Goal: Task Accomplishment & Management: Use online tool/utility

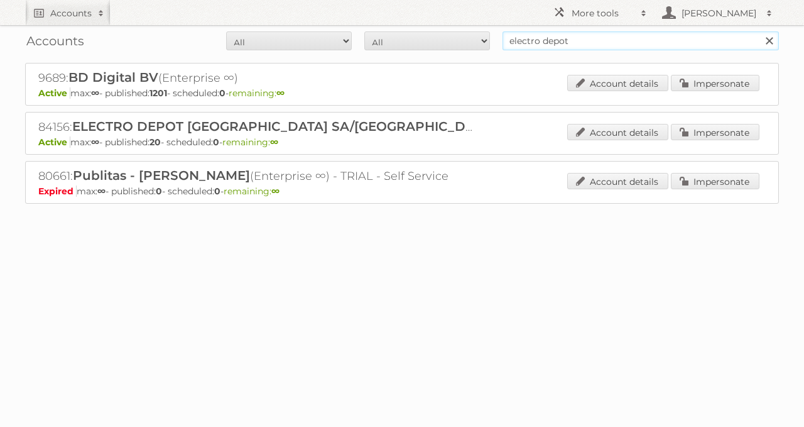
drag, startPoint x: 608, startPoint y: 44, endPoint x: 366, endPoint y: 43, distance: 242.5
click at [370, 43] on form "All Active Expired Pending All Paid Trials Self service electro depot Search" at bounding box center [402, 40] width 754 height 19
type input "[PERSON_NAME]"
click at [760, 31] on input "Search" at bounding box center [769, 40] width 19 height 19
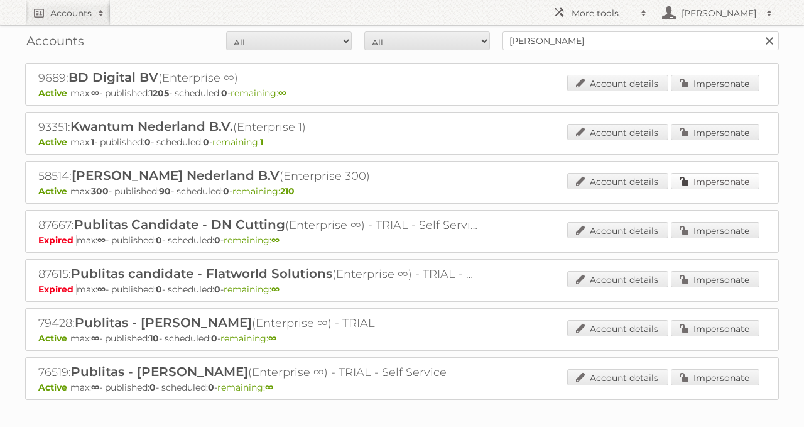
click at [721, 185] on link "Impersonate" at bounding box center [715, 181] width 89 height 16
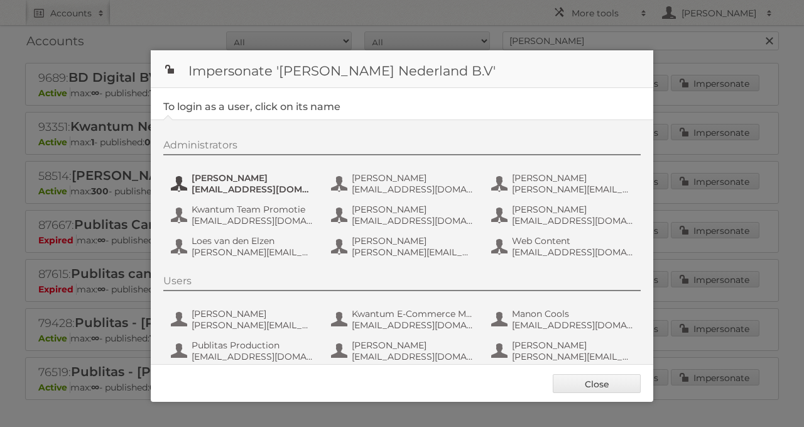
click at [295, 186] on span "aguiking@leenbakker.nl" at bounding box center [253, 188] width 122 height 11
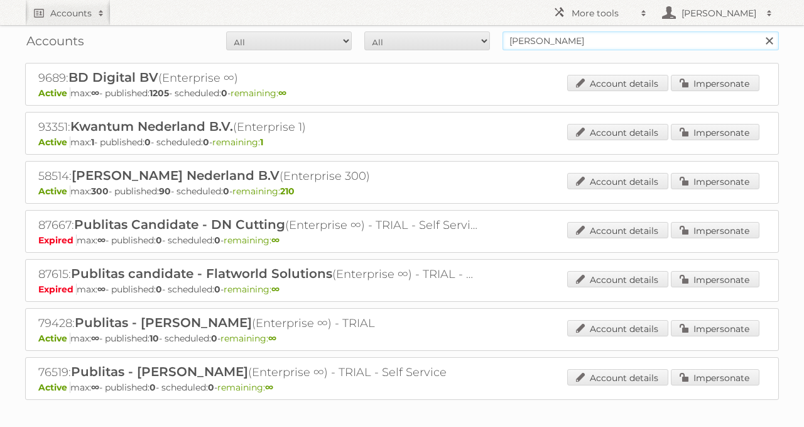
drag, startPoint x: 601, startPoint y: 31, endPoint x: 300, endPoint y: 72, distance: 303.1
click at [300, 72] on div "Accounts All Active Expired Pending All Paid Trials Self service leen bakker Se…" at bounding box center [402, 231] width 804 height 462
type input "europoint"
click at [760, 31] on input "Search" at bounding box center [769, 40] width 19 height 19
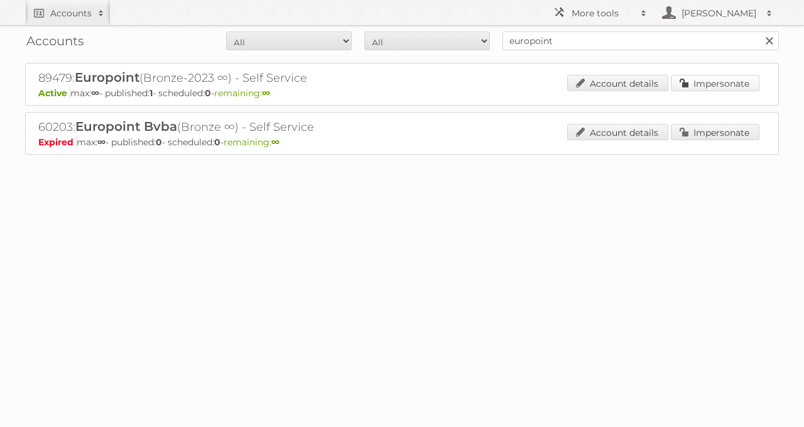
click at [696, 83] on link "Impersonate" at bounding box center [715, 83] width 89 height 16
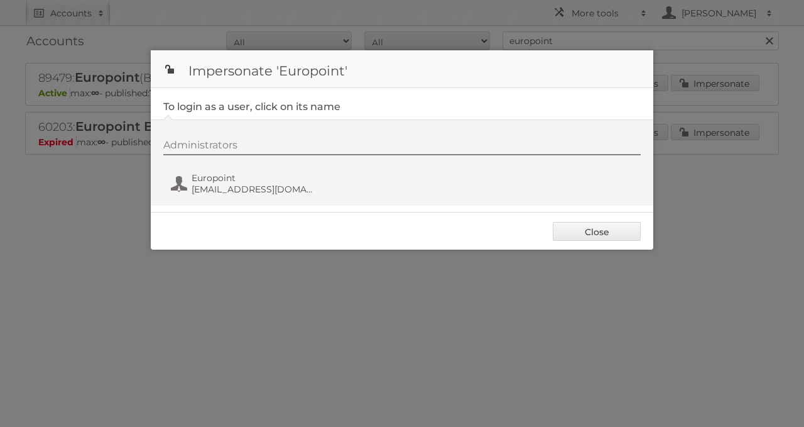
click at [254, 169] on div "Administrators Europoint marketing@europoint.be" at bounding box center [408, 169] width 490 height 60
click at [265, 178] on span "Europoint" at bounding box center [253, 177] width 122 height 11
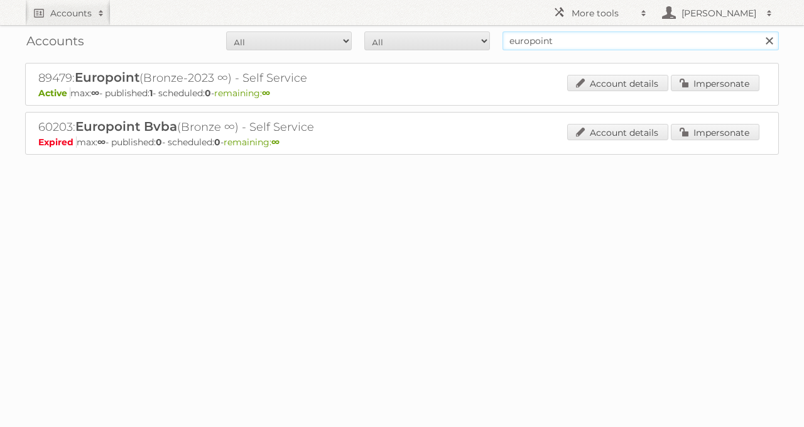
drag, startPoint x: 613, startPoint y: 37, endPoint x: 441, endPoint y: 61, distance: 173.2
click at [449, 61] on div "Accounts All Active Expired Pending All Paid Trials Self service europoint Sear…" at bounding box center [402, 108] width 804 height 217
type input "toychamp"
click at [760, 31] on input "Search" at bounding box center [769, 40] width 19 height 19
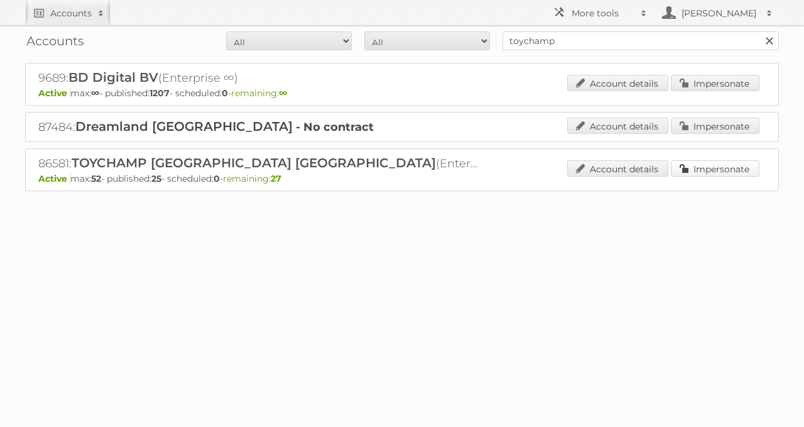
click at [697, 165] on link "Impersonate" at bounding box center [715, 168] width 89 height 16
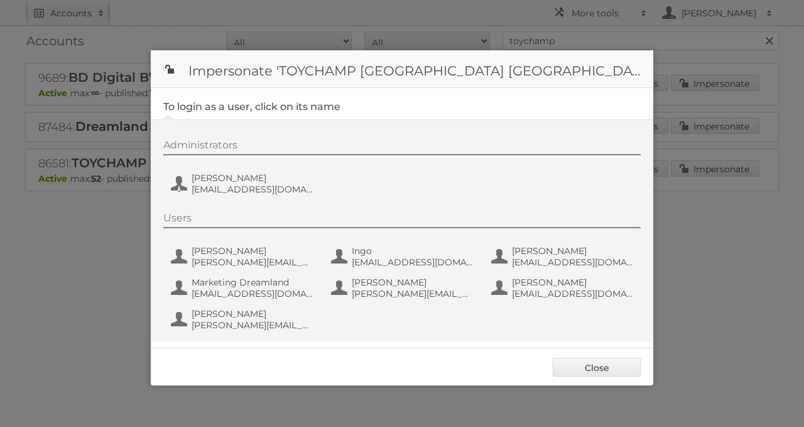
click at [251, 203] on div "Administrators Ruud Dolmans ruud@toychamp.be Users Cédric cedric.brichau@dreaml…" at bounding box center [402, 230] width 503 height 222
click at [241, 195] on div "Administrators Ruud Dolmans ruud@toychamp.be" at bounding box center [408, 169] width 490 height 60
click at [236, 191] on span "ruud@toychamp.be" at bounding box center [253, 188] width 122 height 11
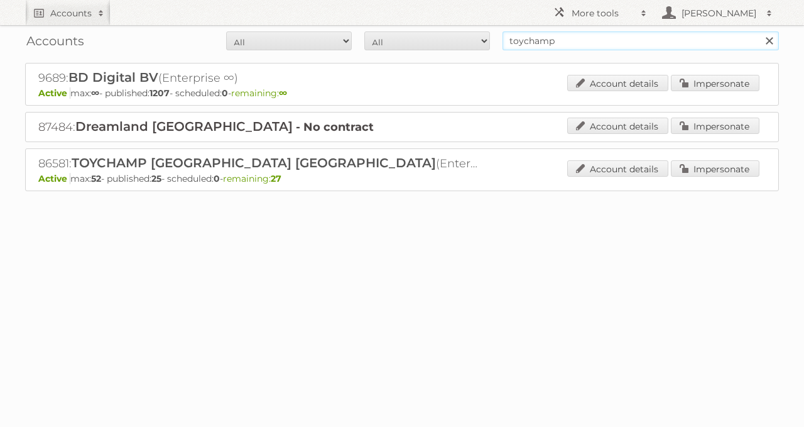
drag, startPoint x: 563, startPoint y: 45, endPoint x: 419, endPoint y: 67, distance: 145.5
click at [419, 67] on div "Accounts All Active Expired Pending All Paid Trials Self service toychamp Searc…" at bounding box center [402, 127] width 804 height 254
paste input "592"
type input "592"
click at [760, 31] on input "Search" at bounding box center [769, 40] width 19 height 19
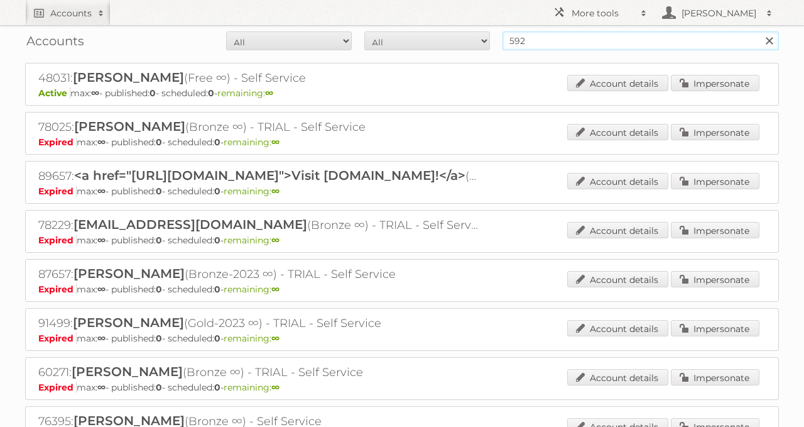
drag, startPoint x: 537, startPoint y: 45, endPoint x: 445, endPoint y: 55, distance: 92.4
click at [454, 53] on div "Accounts All Active Expired Pending All Paid Trials Self service 592 Search" at bounding box center [402, 40] width 754 height 31
type input "habufa meubelen"
click at [760, 31] on input "Search" at bounding box center [769, 40] width 19 height 19
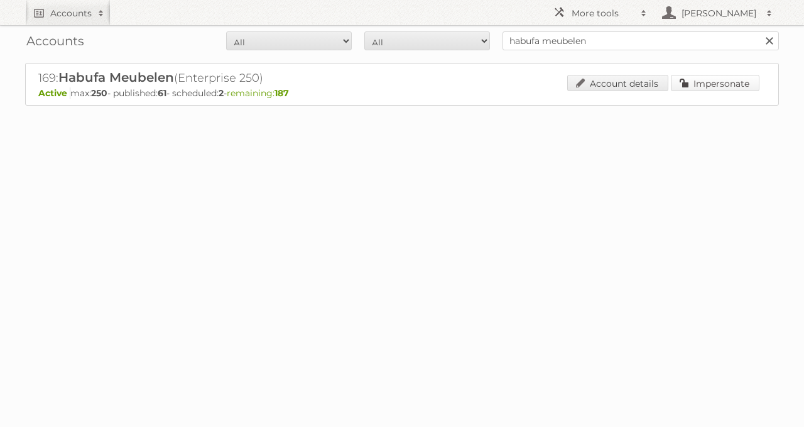
click at [717, 77] on link "Impersonate" at bounding box center [715, 83] width 89 height 16
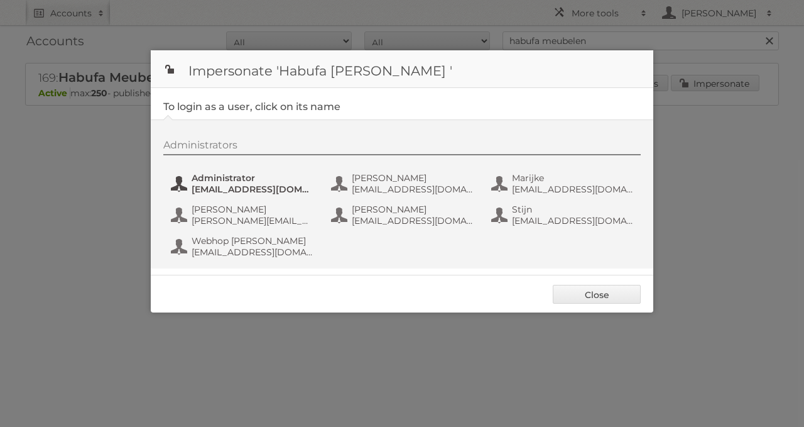
click at [239, 185] on span "[EMAIL_ADDRESS][DOMAIN_NAME]" at bounding box center [253, 188] width 122 height 11
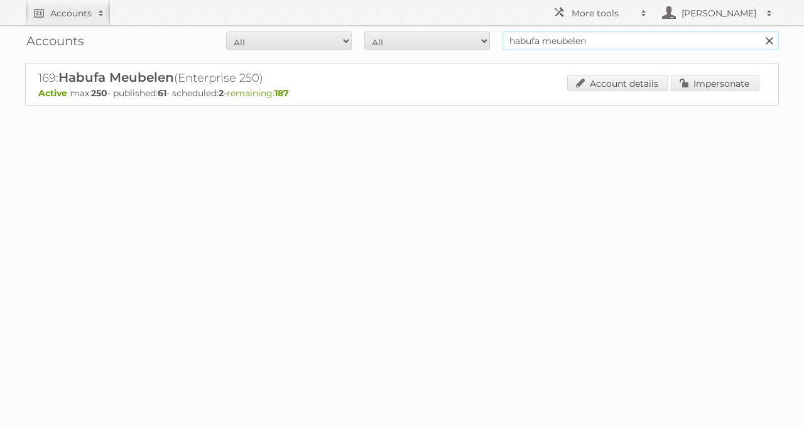
click at [592, 42] on input "habufa meubelen" at bounding box center [641, 40] width 276 height 19
type input "zeeman"
click at [760, 31] on input "Search" at bounding box center [769, 40] width 19 height 19
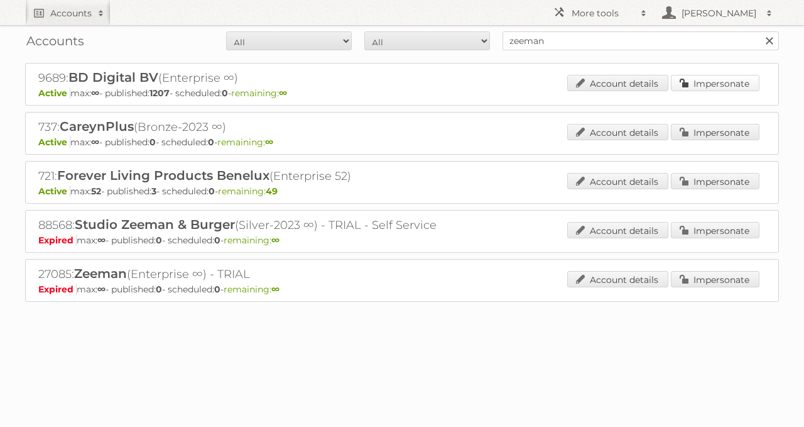
click at [714, 85] on link "Impersonate" at bounding box center [715, 83] width 89 height 16
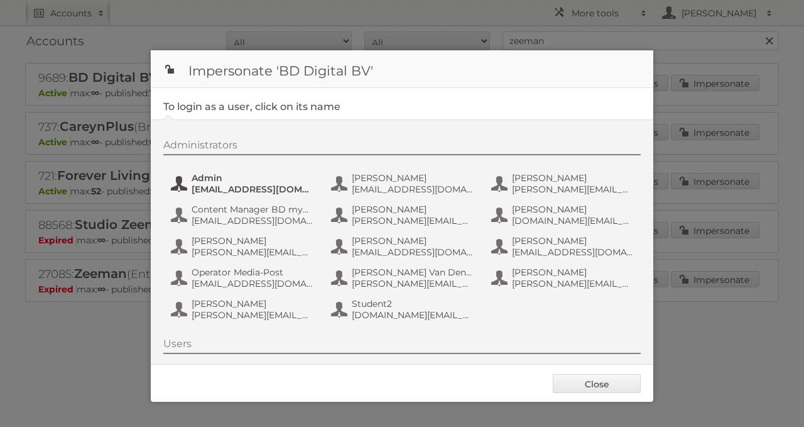
click at [262, 192] on span "[EMAIL_ADDRESS][DOMAIN_NAME]" at bounding box center [253, 188] width 122 height 11
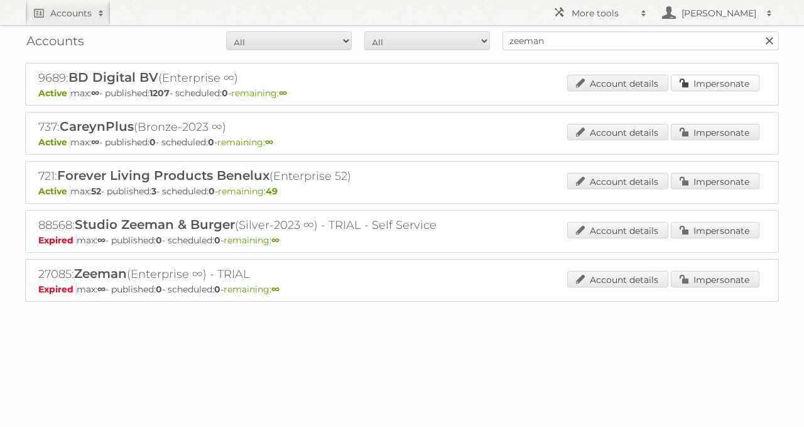
click at [726, 80] on link "Impersonate" at bounding box center [715, 83] width 89 height 16
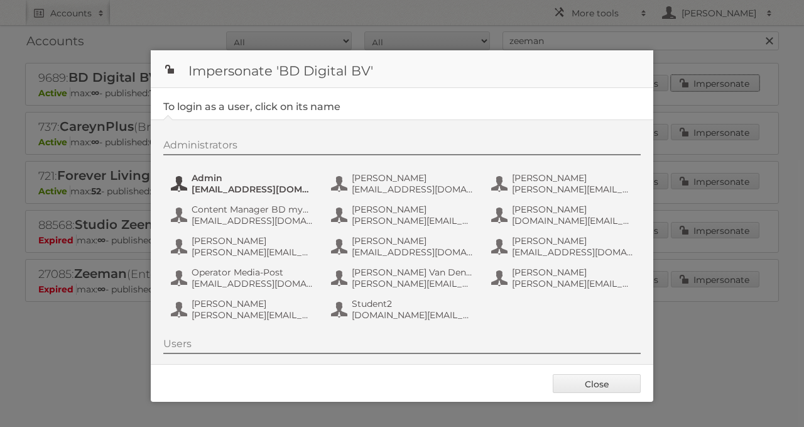
click at [270, 173] on span "Admin" at bounding box center [253, 177] width 122 height 11
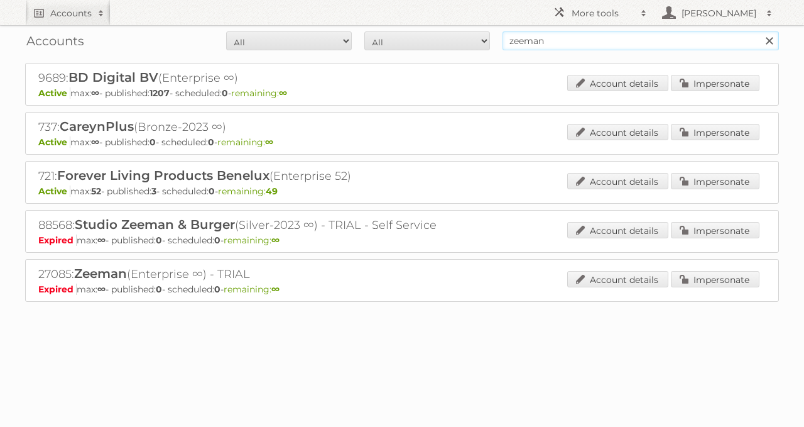
drag, startPoint x: 558, startPoint y: 49, endPoint x: 396, endPoint y: 62, distance: 162.6
click at [403, 62] on div "Accounts All Active Expired Pending All Paid Trials Self service zeeman Search …" at bounding box center [402, 182] width 804 height 364
type input "jola mode"
click at [760, 31] on input "Search" at bounding box center [769, 40] width 19 height 19
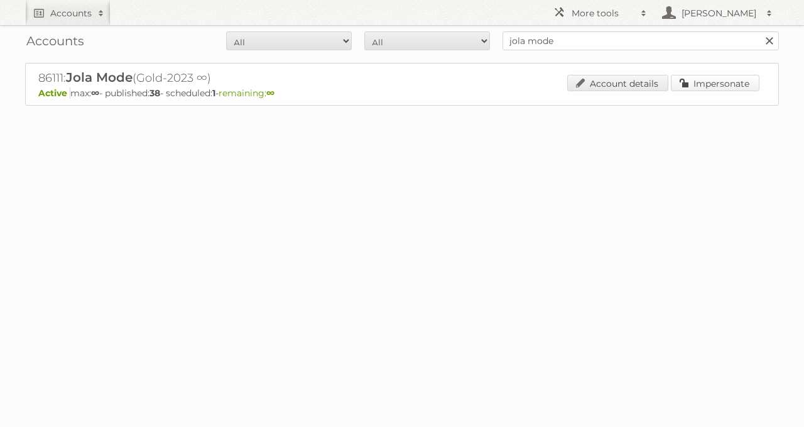
click at [681, 80] on link "Impersonate" at bounding box center [715, 83] width 89 height 16
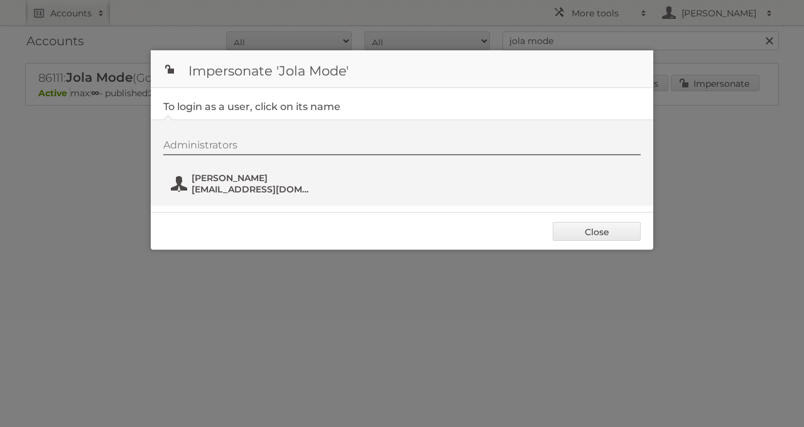
click at [227, 176] on span "[PERSON_NAME]" at bounding box center [253, 177] width 122 height 11
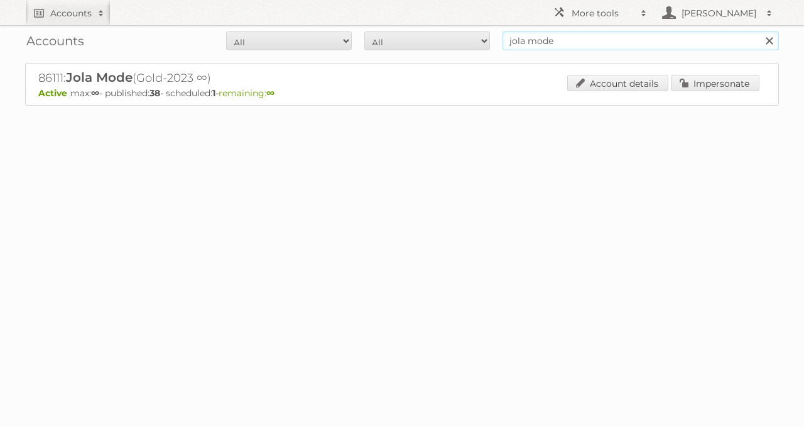
drag, startPoint x: 413, startPoint y: 58, endPoint x: 389, endPoint y: 57, distance: 23.9
click at [400, 58] on div "Accounts All Active Expired Pending All Paid Trials Self service jola mode Sear…" at bounding box center [402, 84] width 804 height 168
type input "intratuin"
click at [760, 31] on input "Search" at bounding box center [769, 40] width 19 height 19
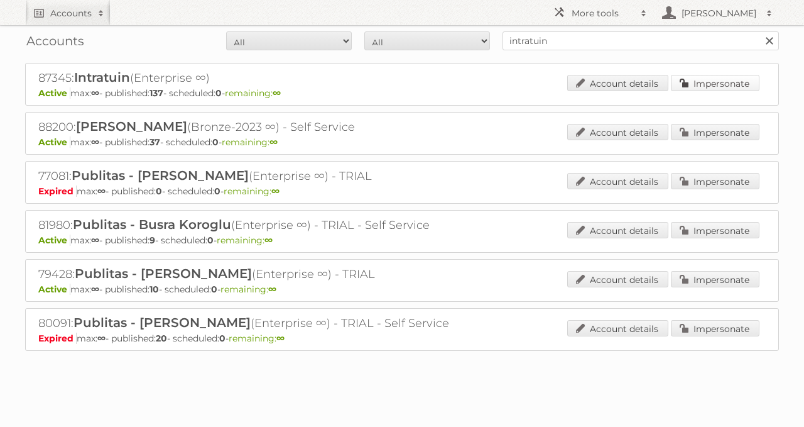
click at [721, 78] on link "Impersonate" at bounding box center [715, 83] width 89 height 16
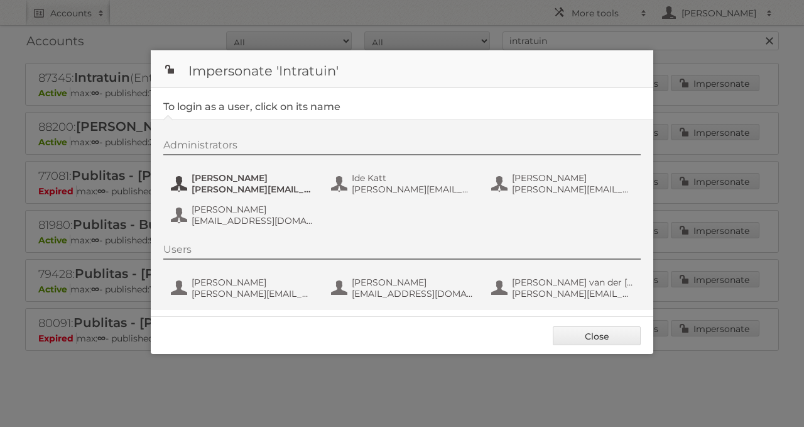
click at [259, 177] on span "[PERSON_NAME]" at bounding box center [253, 177] width 122 height 11
